Goal: Check status: Check status

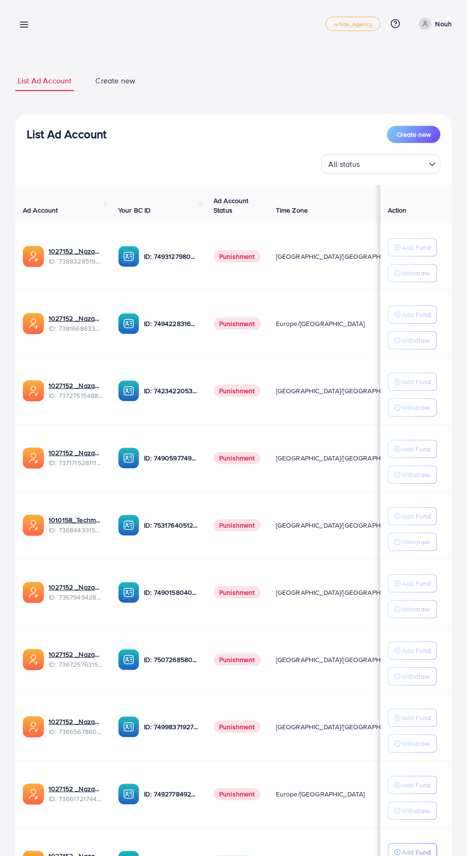
click at [24, 22] on line at bounding box center [24, 22] width 8 height 0
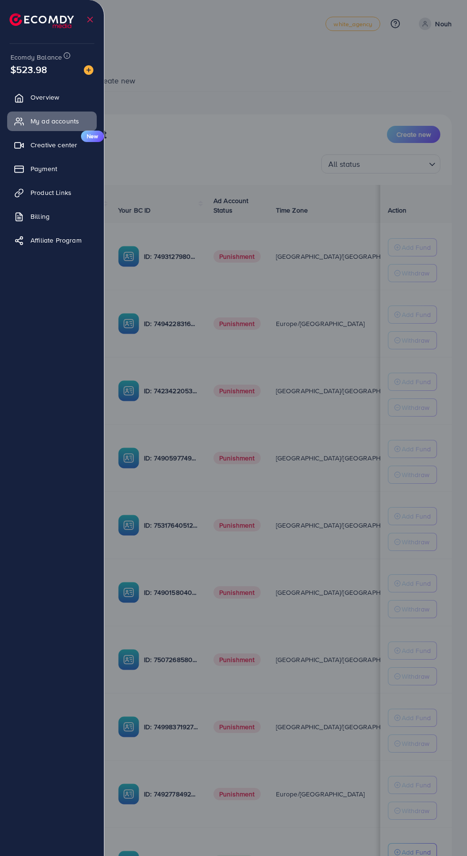
click at [7, 168] on link "Payment" at bounding box center [52, 168] width 90 height 19
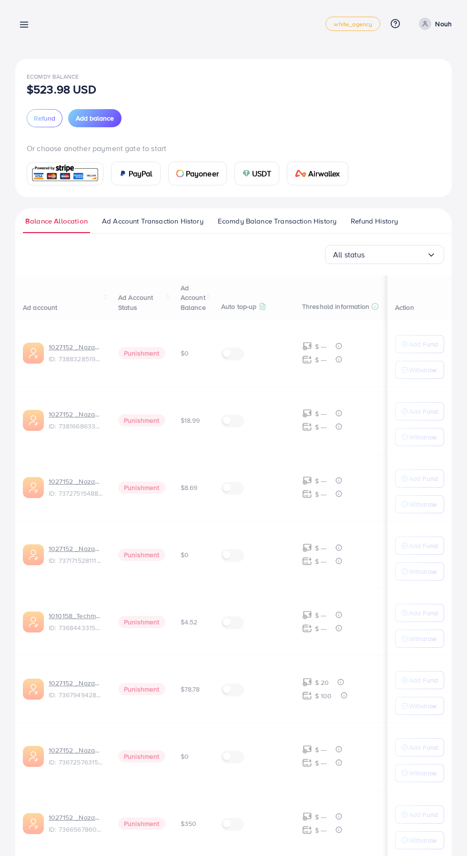
click at [60, 172] on div at bounding box center [233, 513] width 467 height 1027
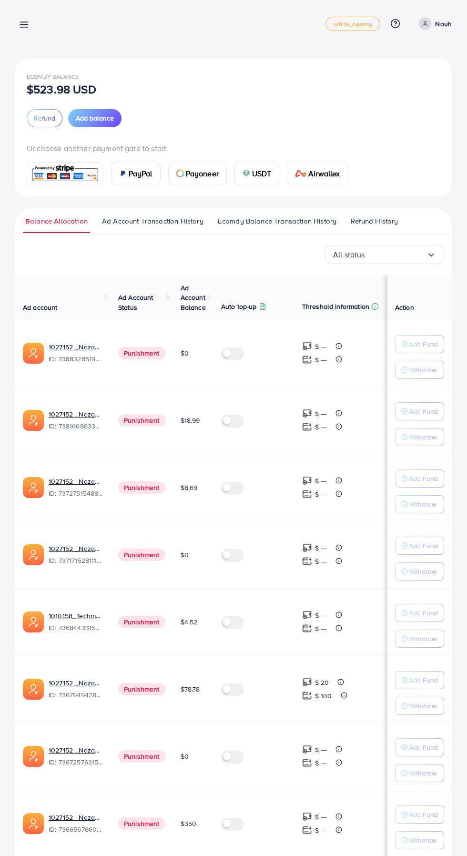
click at [180, 220] on span "Ad Account Transaction History" at bounding box center [152, 221] width 101 height 10
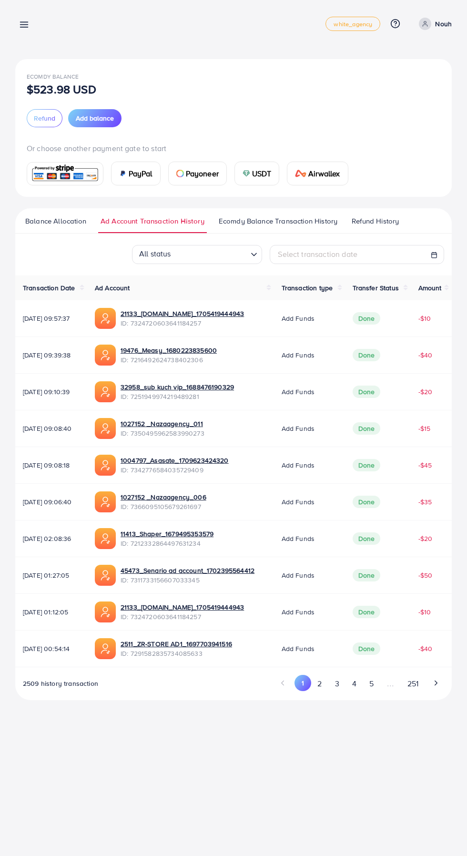
click at [319, 686] on button "2" at bounding box center [319, 684] width 17 height 18
